Goal: Task Accomplishment & Management: Use online tool/utility

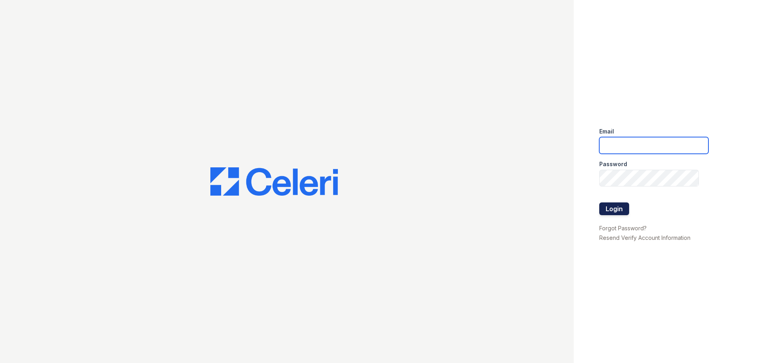
type input "[EMAIL_ADDRESS][DOMAIN_NAME]"
click at [626, 208] on button "Login" at bounding box center [614, 208] width 30 height 13
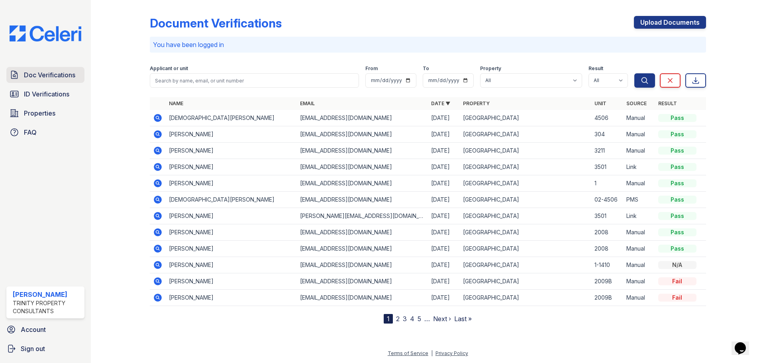
click at [25, 74] on span "Doc Verifications" at bounding box center [49, 75] width 51 height 10
